Goal: Information Seeking & Learning: Learn about a topic

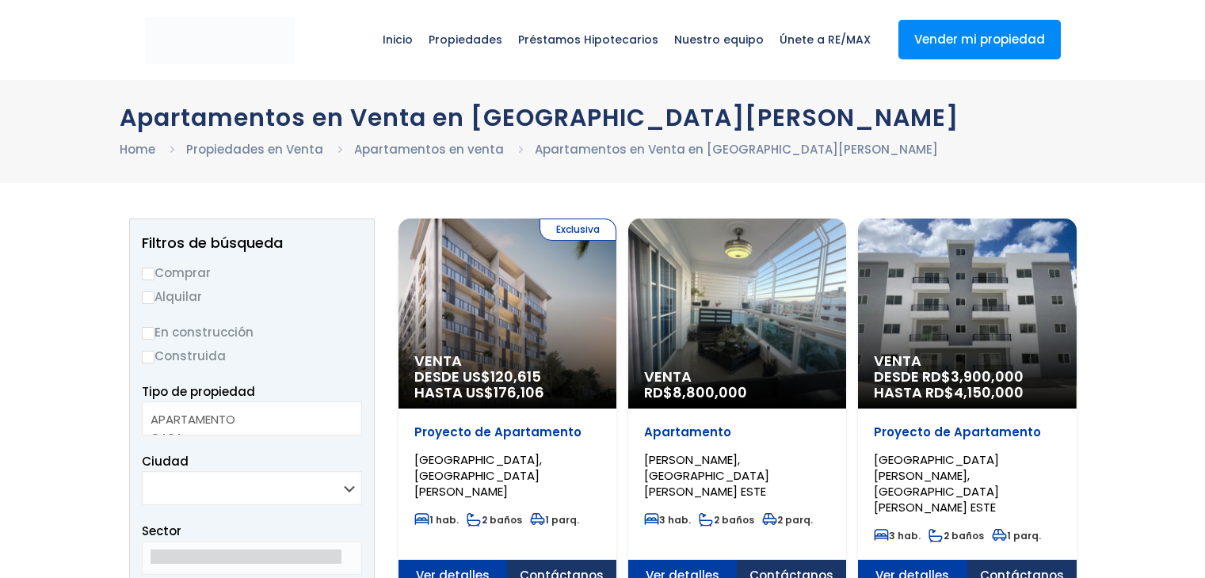
select select
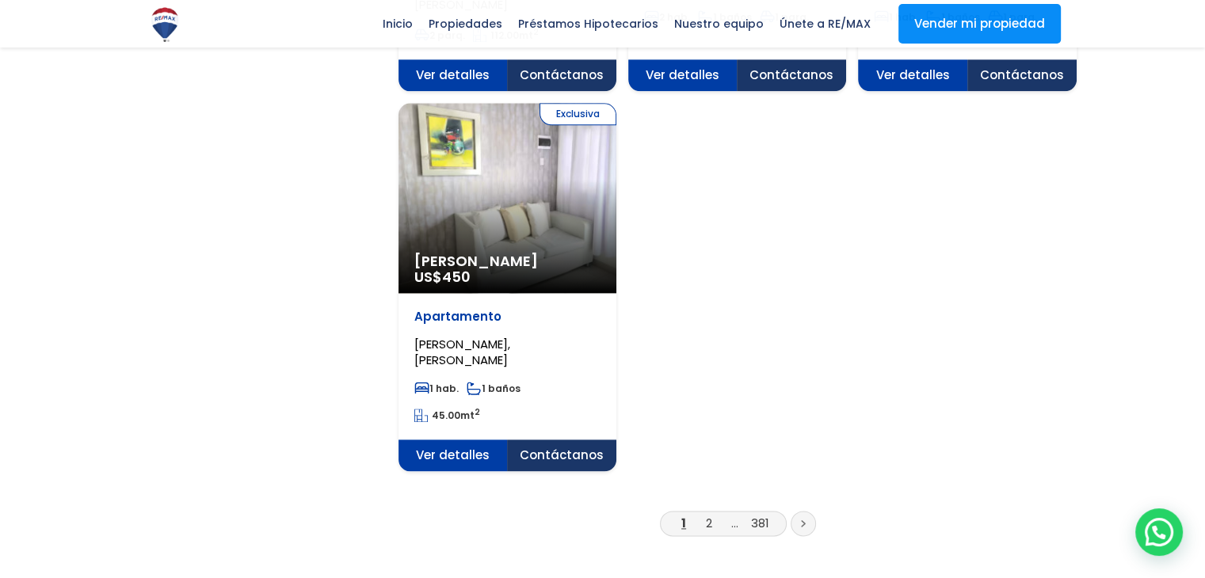
scroll to position [1980, 0]
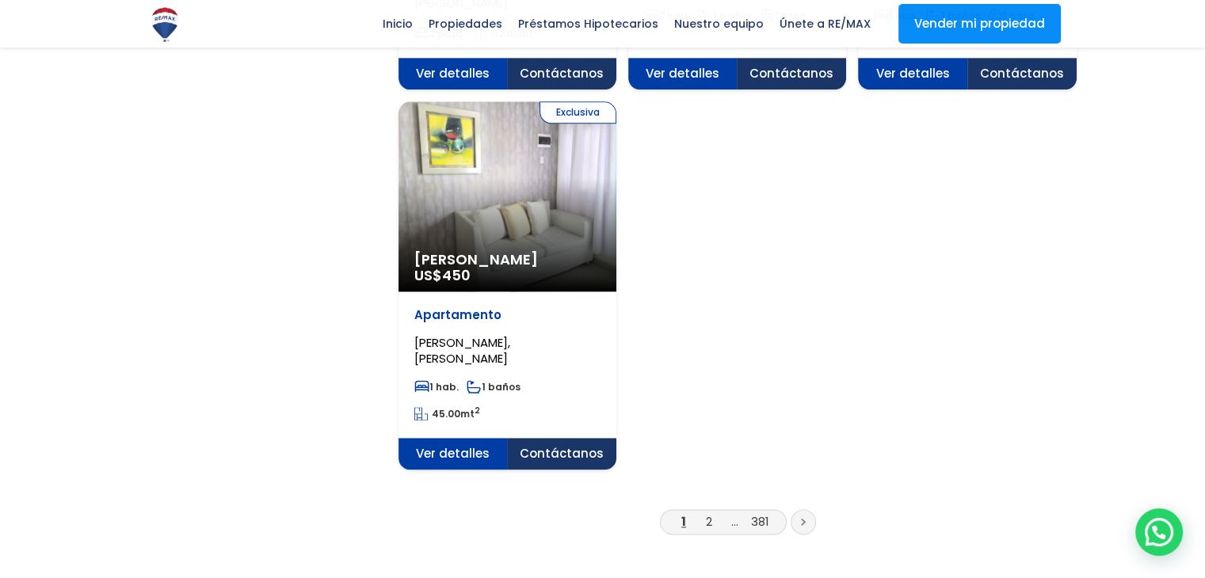
click at [695, 512] on li "1" at bounding box center [683, 522] width 25 height 20
click at [710, 513] on link "2" at bounding box center [709, 521] width 6 height 17
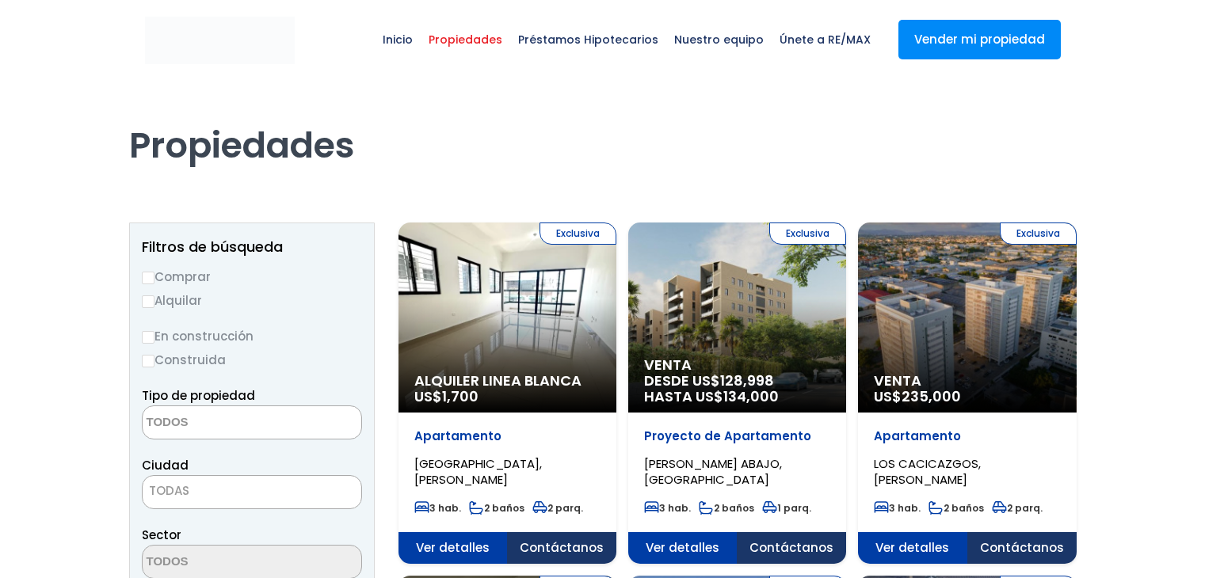
select select
